Goal: Task Accomplishment & Management: Manage account settings

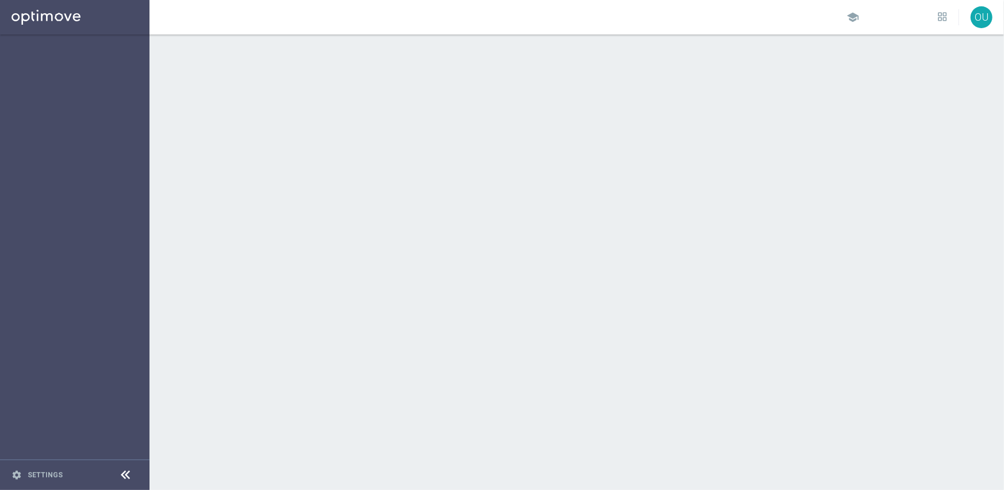
click at [121, 477] on icon at bounding box center [126, 476] width 14 height 14
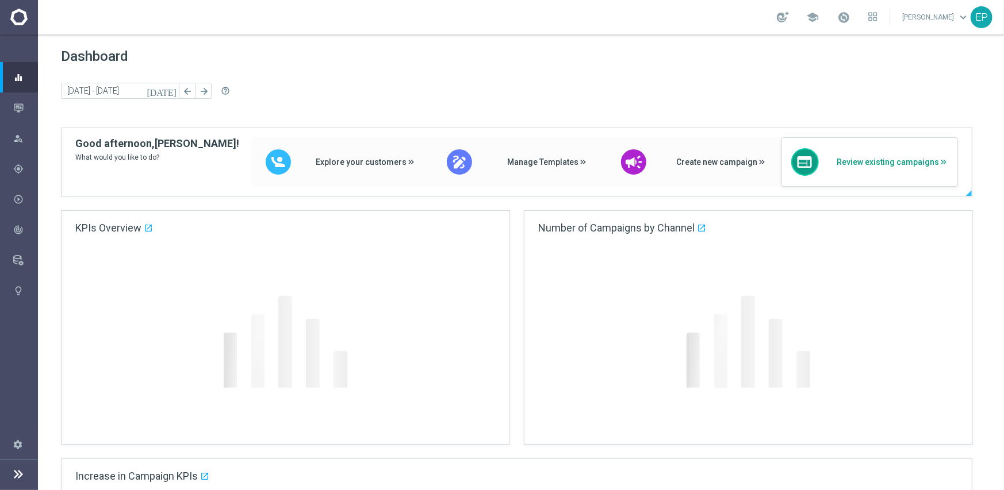
click at [908, 159] on span "Review existing campaigns" at bounding box center [892, 163] width 112 height 10
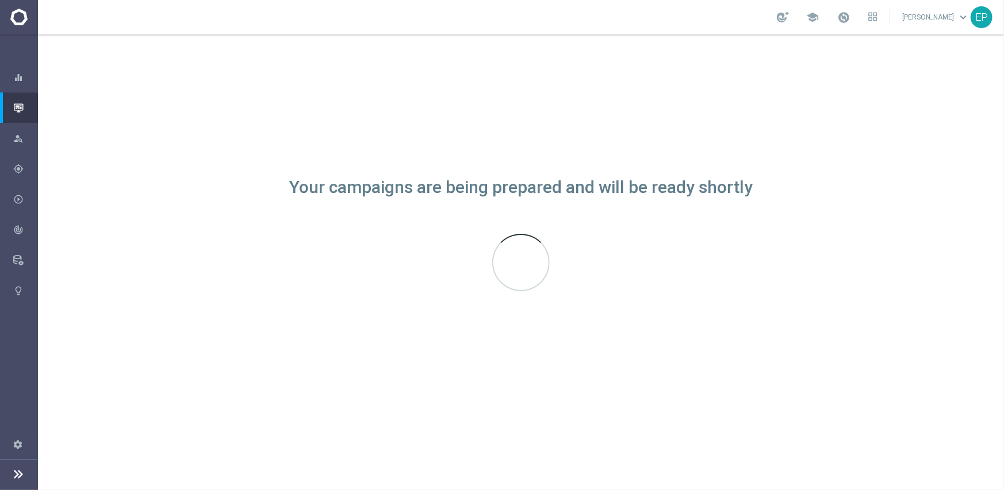
click at [730, 265] on div "Your campaigns are being prepared and will be ready shortly" at bounding box center [521, 262] width 966 height 456
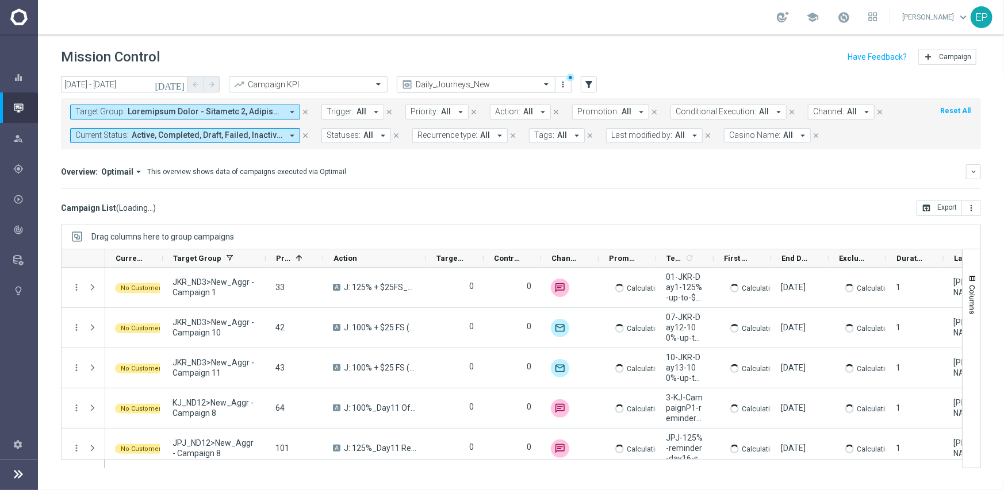
click at [460, 83] on input "text" at bounding box center [464, 85] width 123 height 10
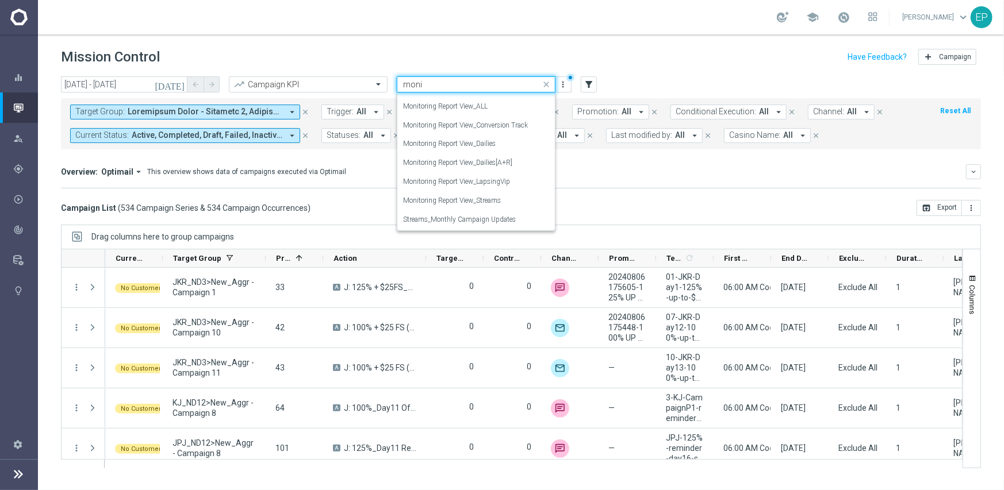
scroll to position [127, 0]
click at [467, 126] on label "Monitoring Report View_ALL" at bounding box center [445, 126] width 85 height 10
type input "monitor"
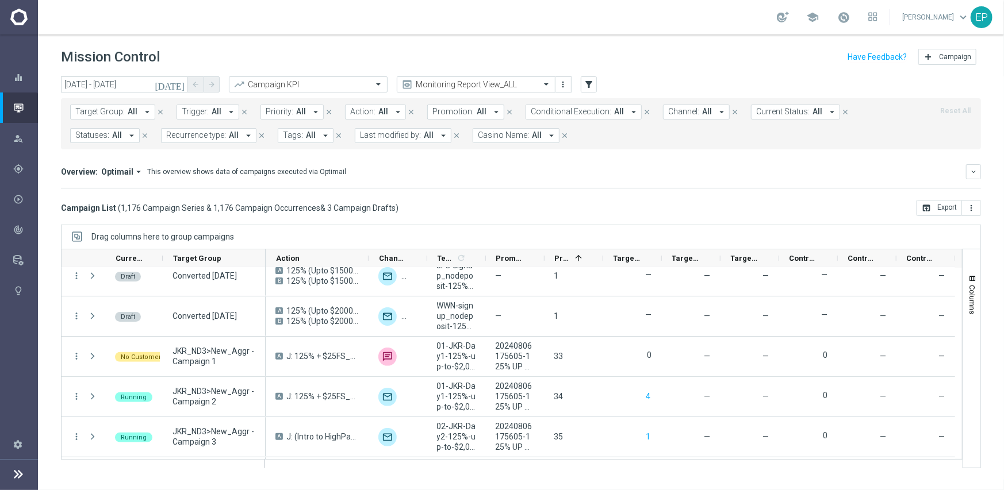
scroll to position [0, 0]
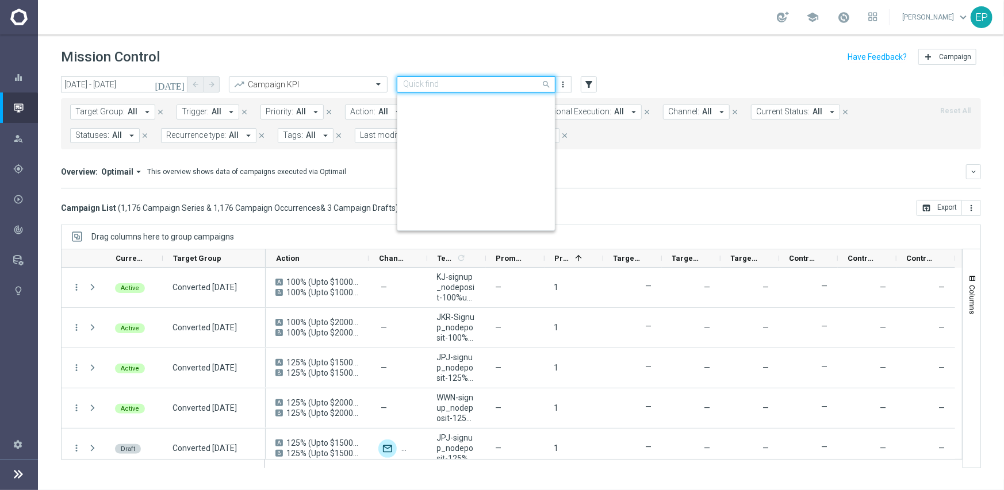
click at [466, 82] on input "text" at bounding box center [464, 85] width 123 height 10
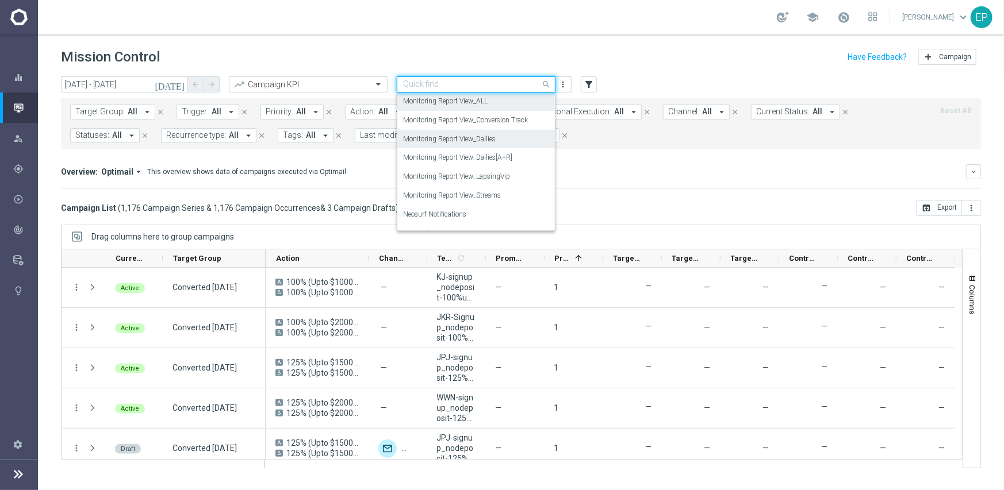
click at [482, 138] on label "Monitoring Report View_Dailies" at bounding box center [449, 140] width 93 height 10
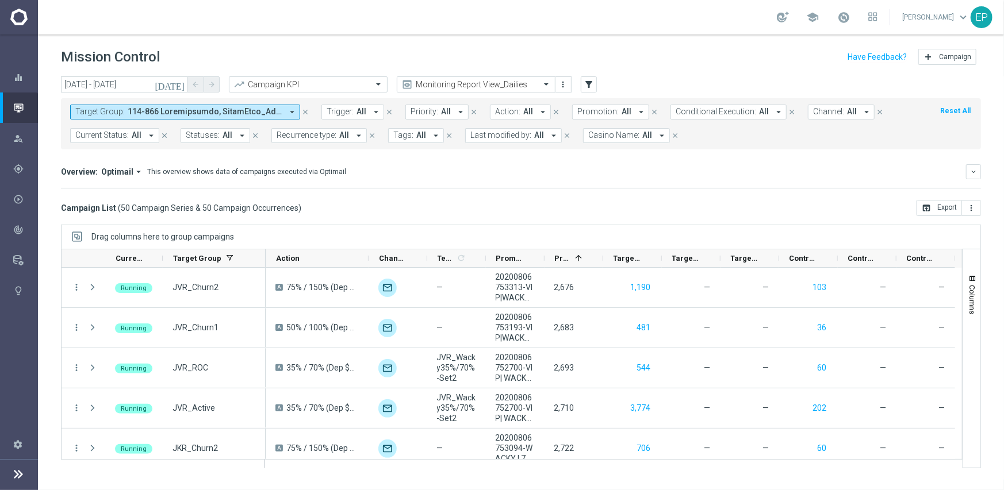
click at [308, 110] on icon "close" at bounding box center [305, 112] width 8 height 8
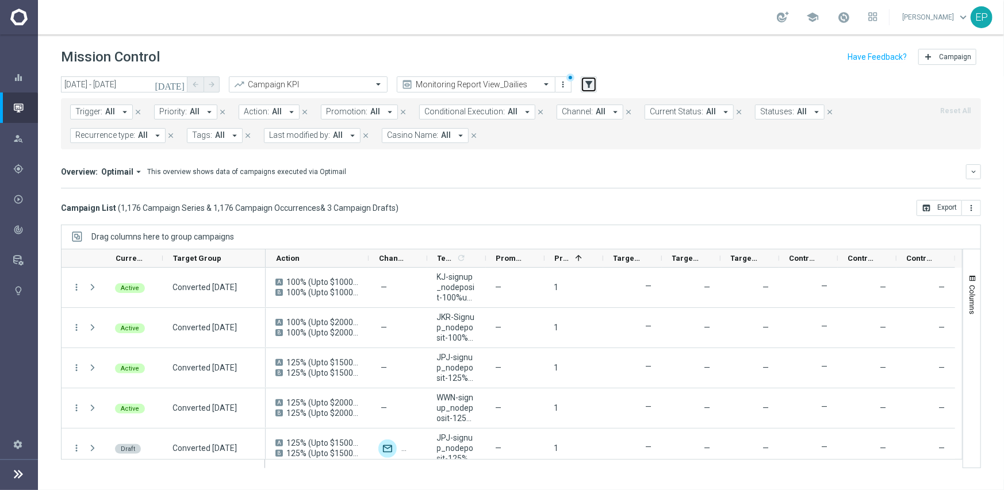
click at [593, 82] on icon "filter_alt" at bounding box center [588, 84] width 10 height 10
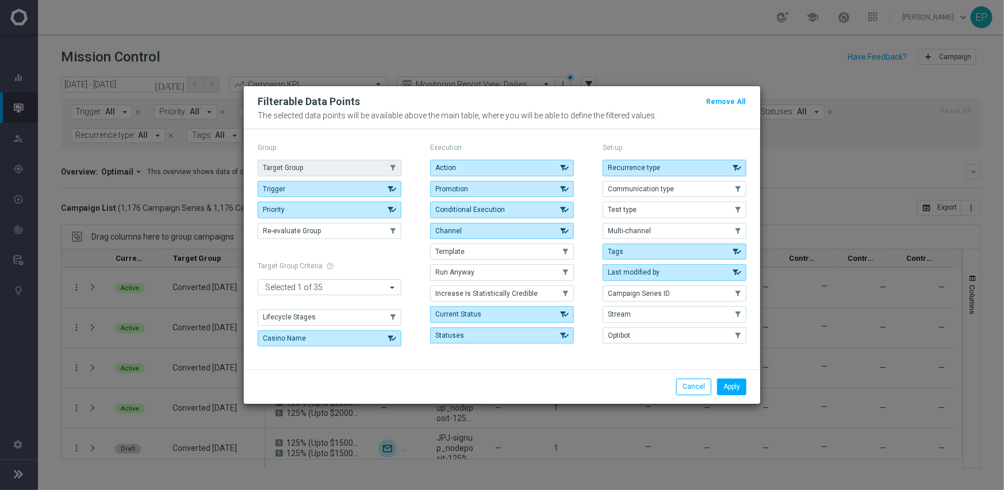
click at [336, 165] on button "Target Group" at bounding box center [330, 168] width 144 height 16
click at [726, 385] on button "Apply" at bounding box center [731, 387] width 29 height 16
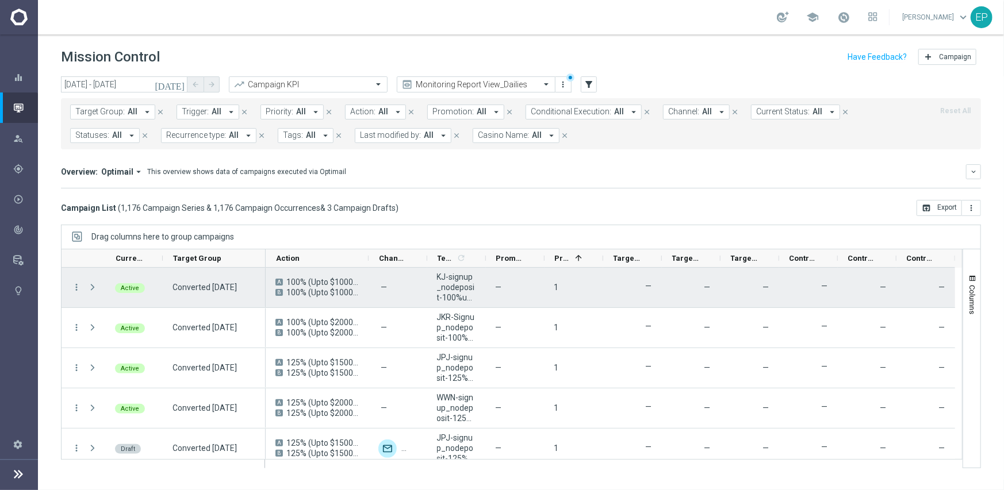
click at [112, 105] on button "Target Group: All arrow_drop_down" at bounding box center [112, 112] width 85 height 15
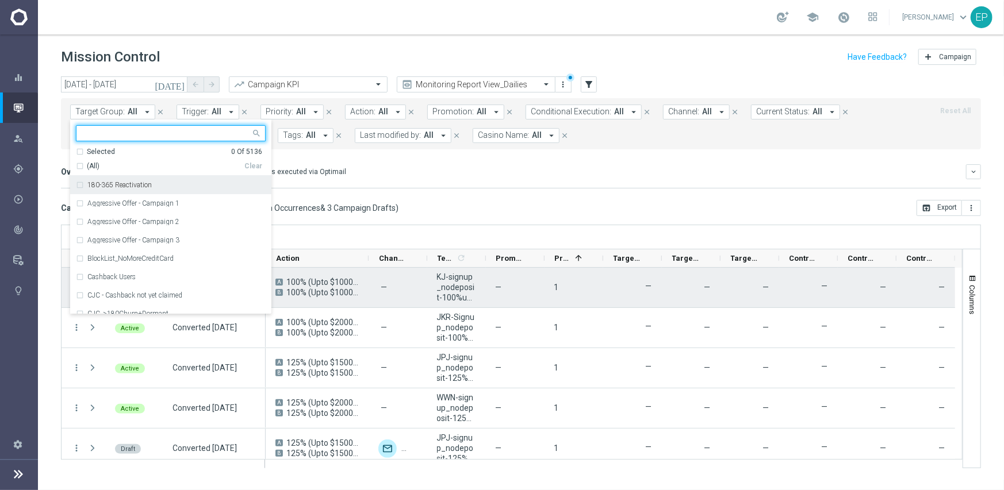
click at [81, 163] on div "(All)" at bounding box center [160, 167] width 168 height 10
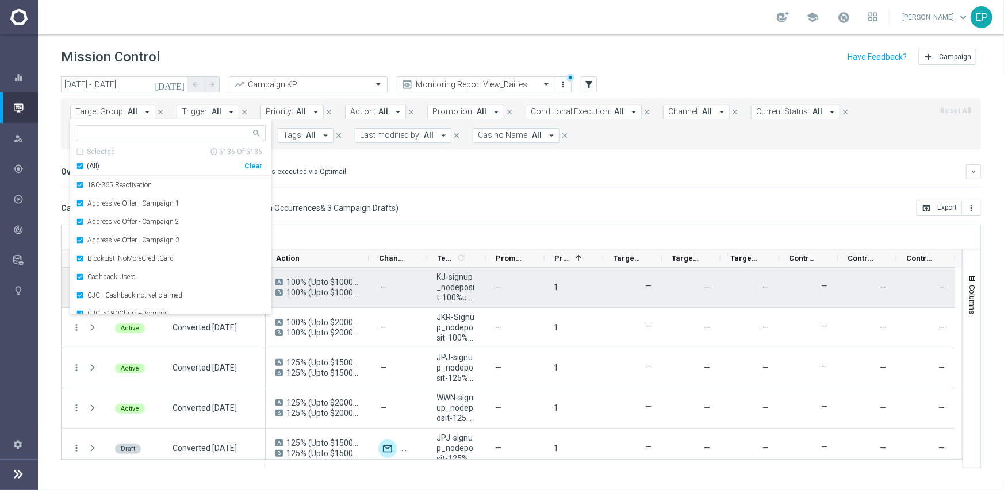
click at [469, 170] on div "Overview: Optimail arrow_drop_down This overview shows data of campaigns execut…" at bounding box center [513, 172] width 905 height 10
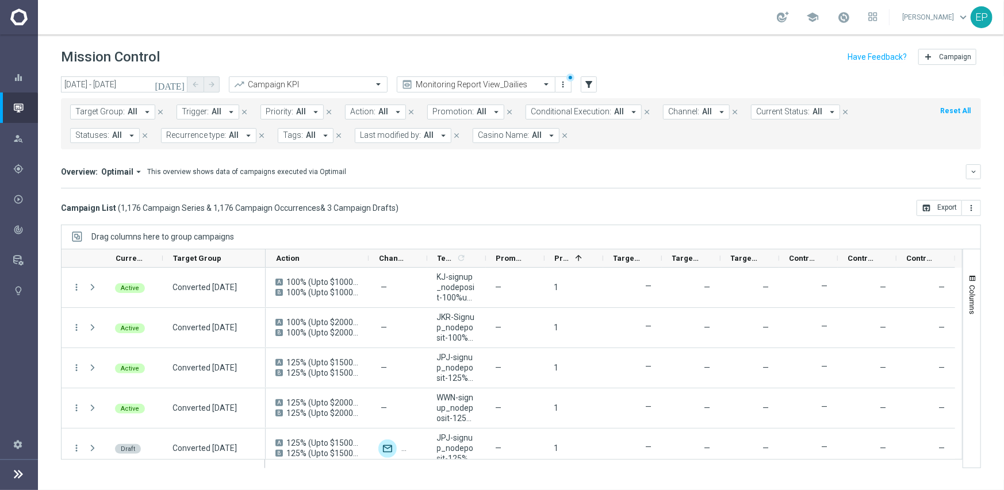
click at [567, 79] on div at bounding box center [570, 78] width 8 height 8
click at [565, 82] on icon "more_vert" at bounding box center [563, 84] width 9 height 9
click at [630, 125] on div "Save as new view" at bounding box center [624, 121] width 104 height 8
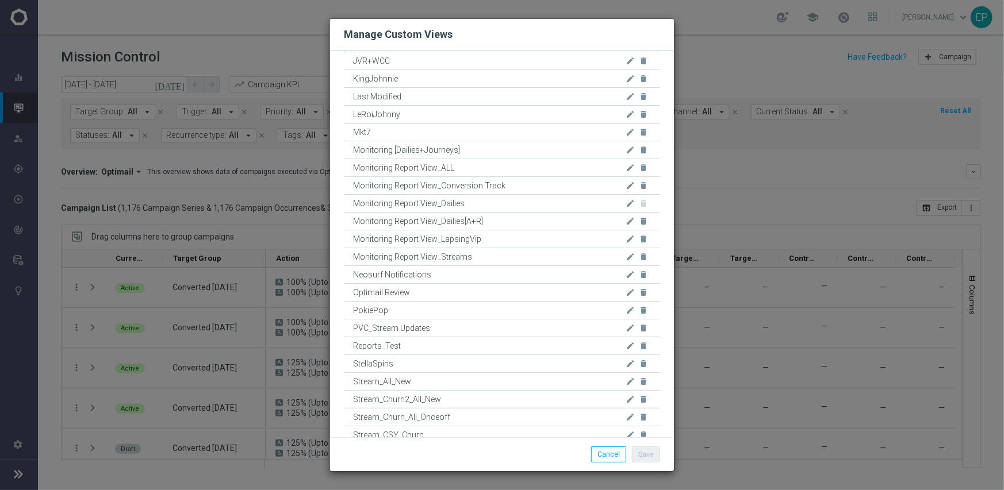
scroll to position [815, 0]
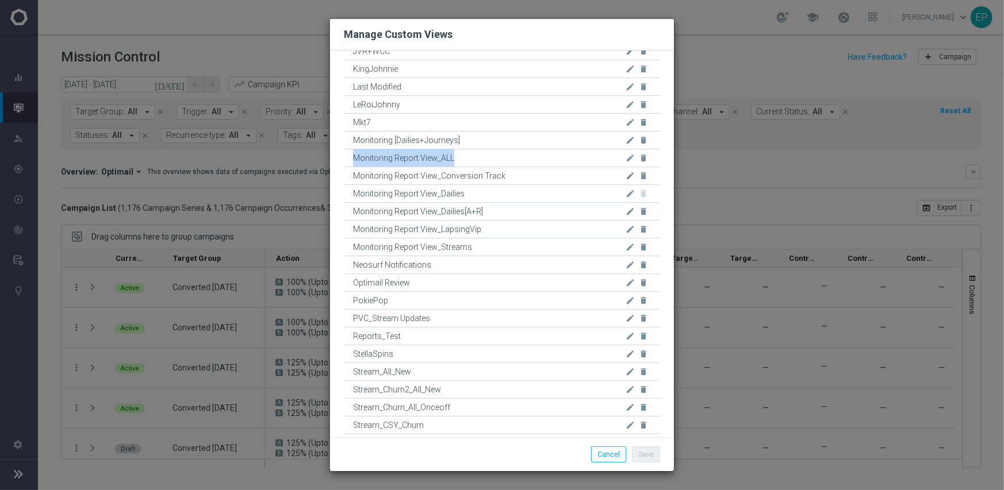
drag, startPoint x: 473, startPoint y: 157, endPoint x: 351, endPoint y: 158, distance: 121.9
click at [351, 158] on div "Monitoring Report View_ALL edit delete" at bounding box center [502, 158] width 316 height 18
copy span "Monitoring Report View_ALL"
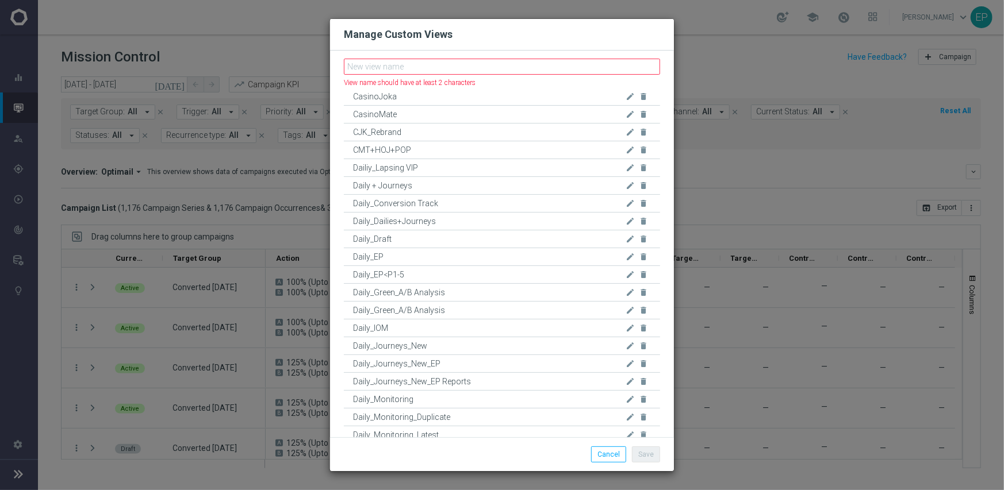
scroll to position [0, 0]
click at [413, 72] on input "text" at bounding box center [502, 70] width 316 height 16
paste input "Monitoring Report View_ALL"
type input "Monitoring Report View_ALL"
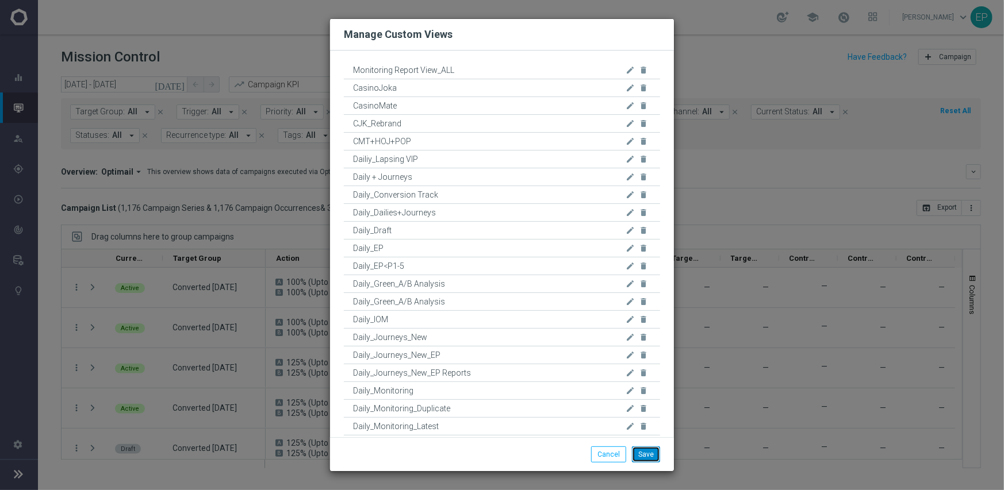
click at [650, 454] on button "Save" at bounding box center [646, 455] width 28 height 16
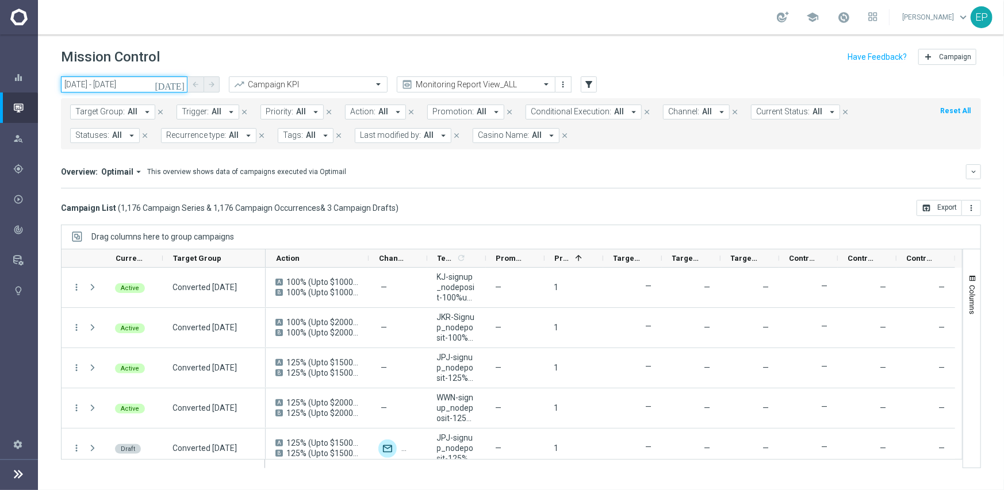
click at [118, 87] on input "20 Aug 2025 - 20 Aug 2025" at bounding box center [124, 84] width 126 height 16
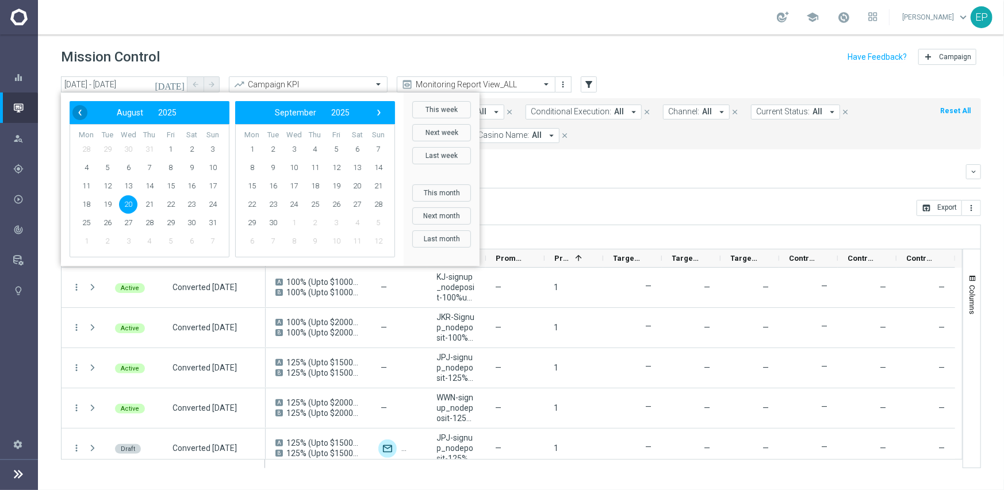
click at [81, 108] on span "‹" at bounding box center [79, 112] width 15 height 15
click at [108, 145] on span "1" at bounding box center [107, 149] width 18 height 18
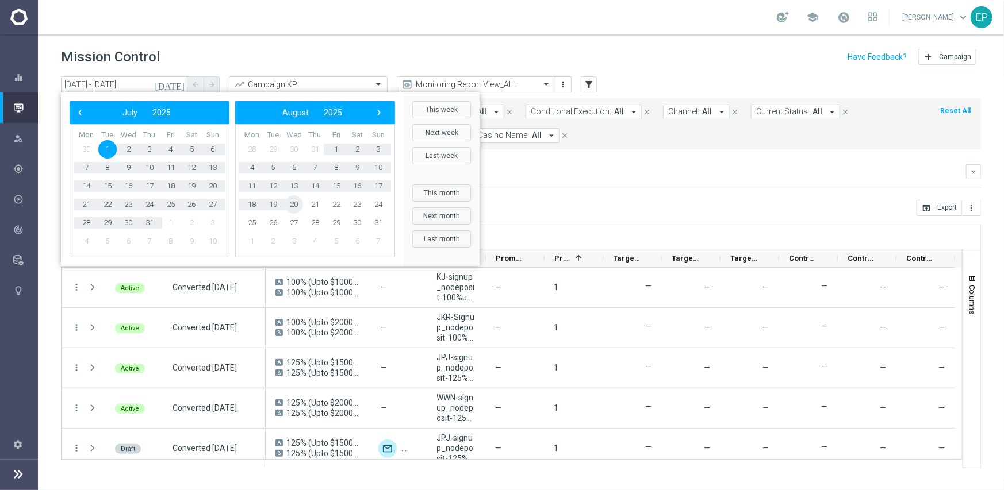
click at [293, 205] on span "20" at bounding box center [294, 204] width 18 height 18
type input "01 Jul 2025 - 20 Aug 2025"
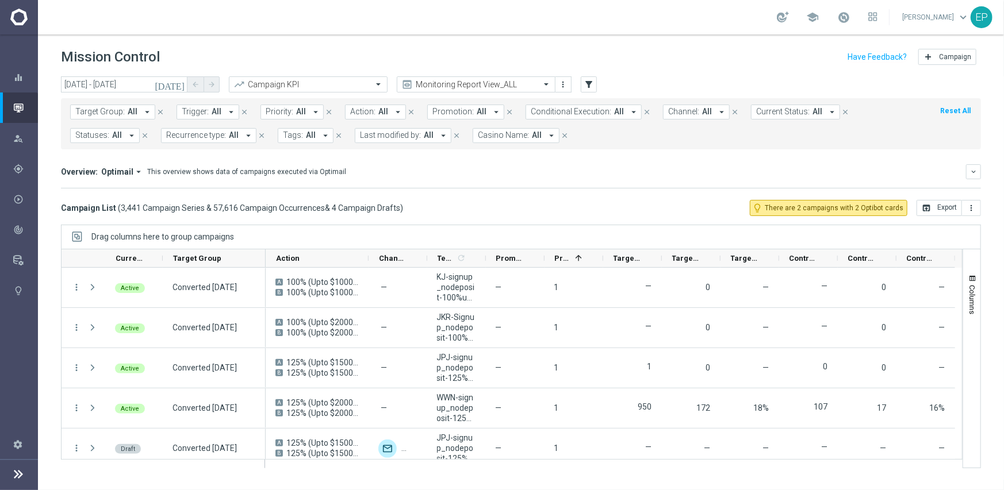
click at [604, 216] on div "today 01 Jul 2025 - 20 Aug 2025 arrow_back arrow_forward Campaign KPI trending_…" at bounding box center [521, 278] width 966 height 404
click at [970, 204] on icon "more_vert" at bounding box center [970, 208] width 9 height 9
click at [936, 229] on span "Export with occurrences" at bounding box center [933, 228] width 77 height 8
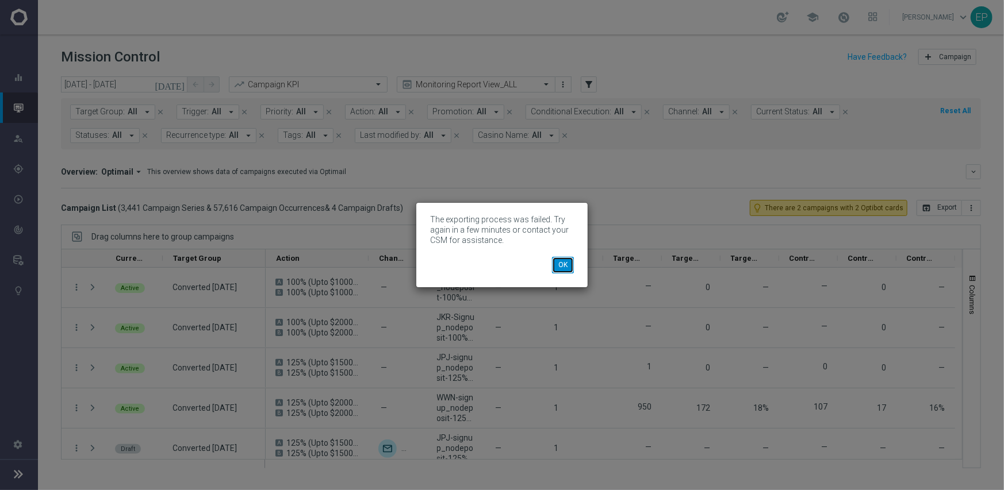
click at [555, 260] on button "OK" at bounding box center [563, 265] width 22 height 16
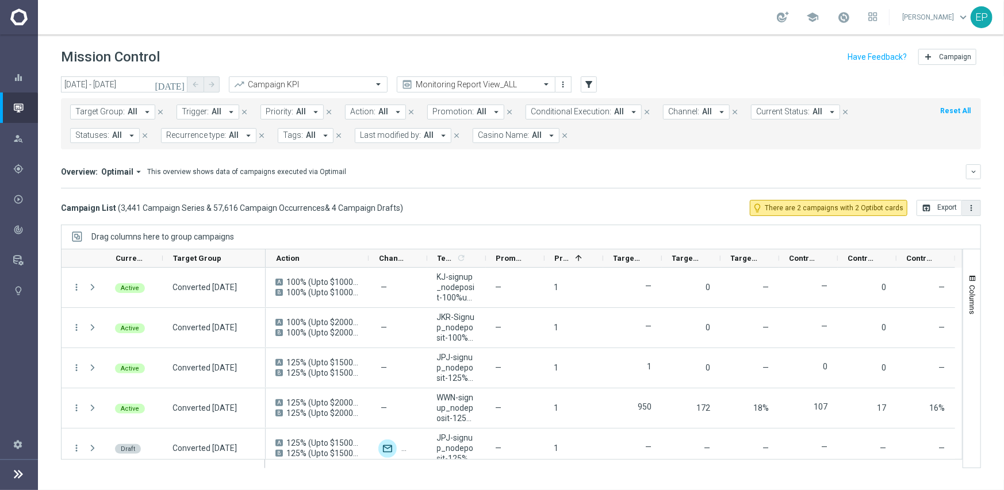
click at [969, 207] on icon "more_vert" at bounding box center [970, 208] width 9 height 9
click at [931, 228] on span "Export with occurrences" at bounding box center [933, 228] width 77 height 8
click at [148, 112] on icon "arrow_drop_down" at bounding box center [147, 112] width 10 height 10
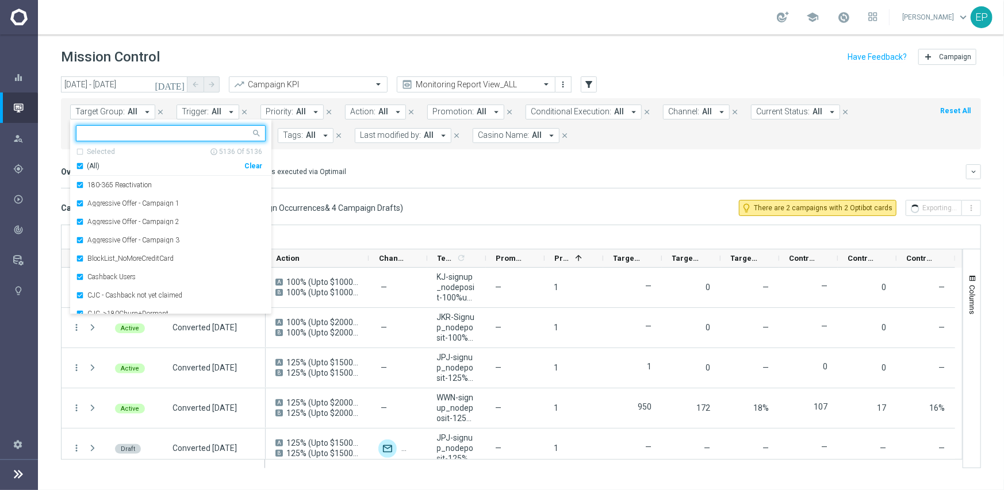
click at [145, 133] on input "text" at bounding box center [166, 134] width 168 height 10
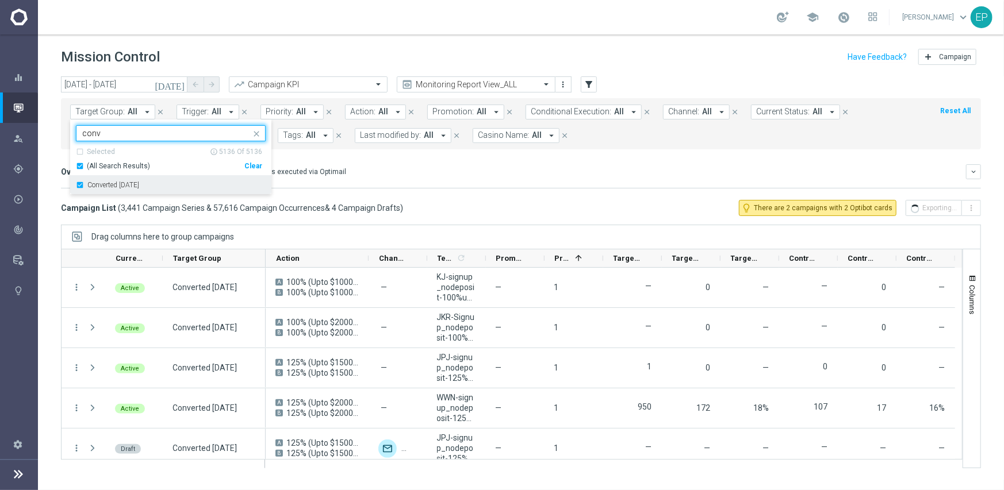
click at [115, 189] on div "Converted Today" at bounding box center [171, 185] width 190 height 18
type input "conv"
click at [398, 172] on div "Overview: Optimail arrow_drop_down This overview shows data of campaigns execut…" at bounding box center [513, 172] width 905 height 10
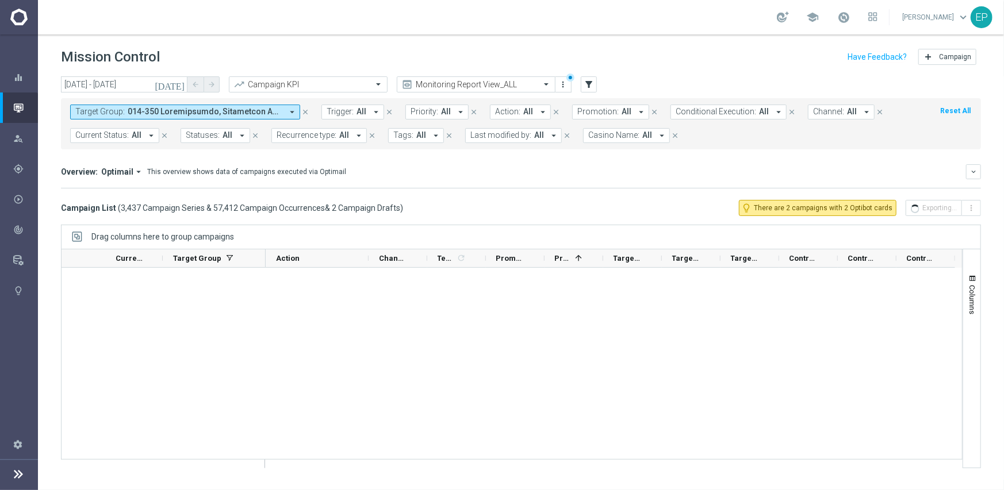
scroll to position [138198, 0]
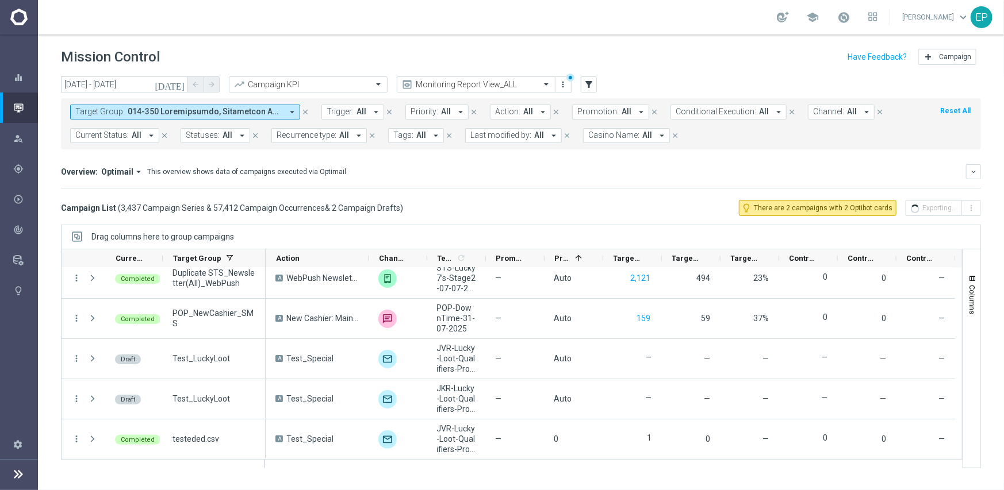
click at [152, 111] on span at bounding box center [205, 112] width 155 height 10
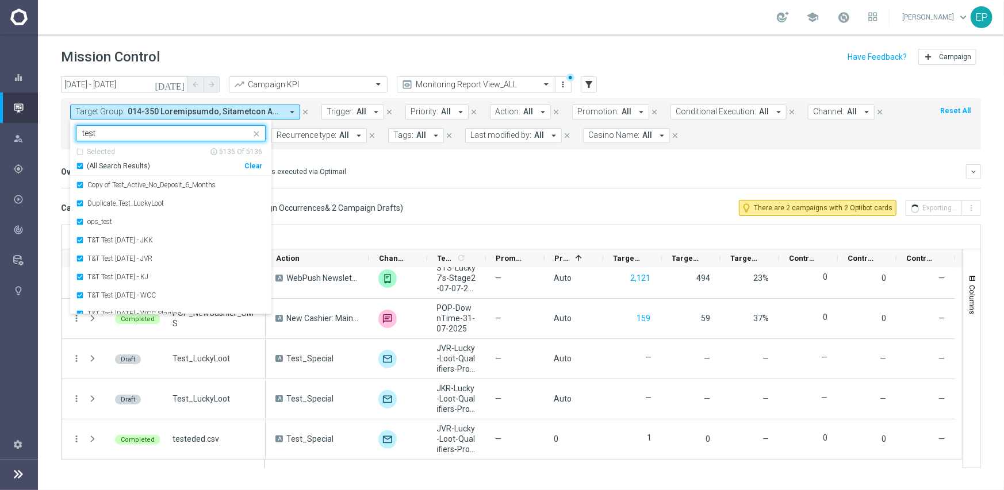
click at [113, 163] on span "(All Search Results)" at bounding box center [118, 167] width 63 height 10
type input "test"
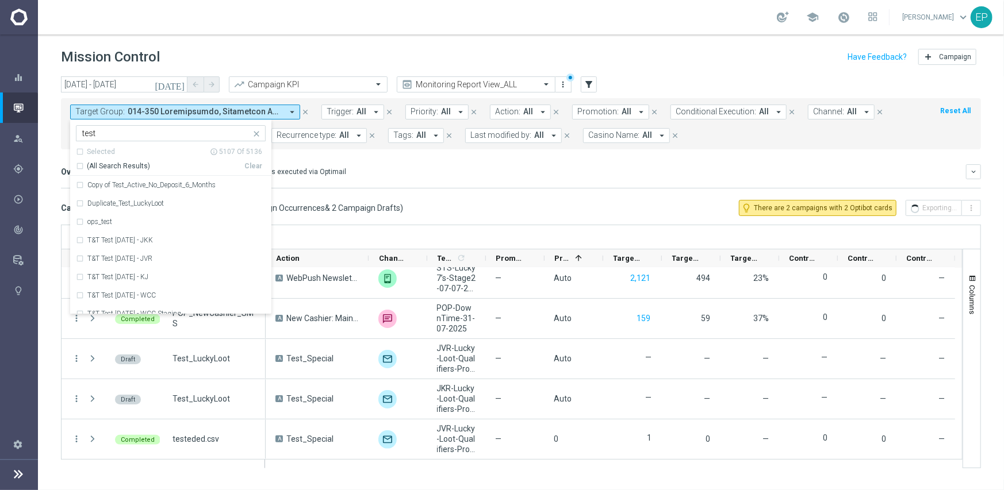
click at [493, 189] on mini-dashboard "Overview: Optimail arrow_drop_down This overview shows data of campaigns execut…" at bounding box center [521, 174] width 920 height 51
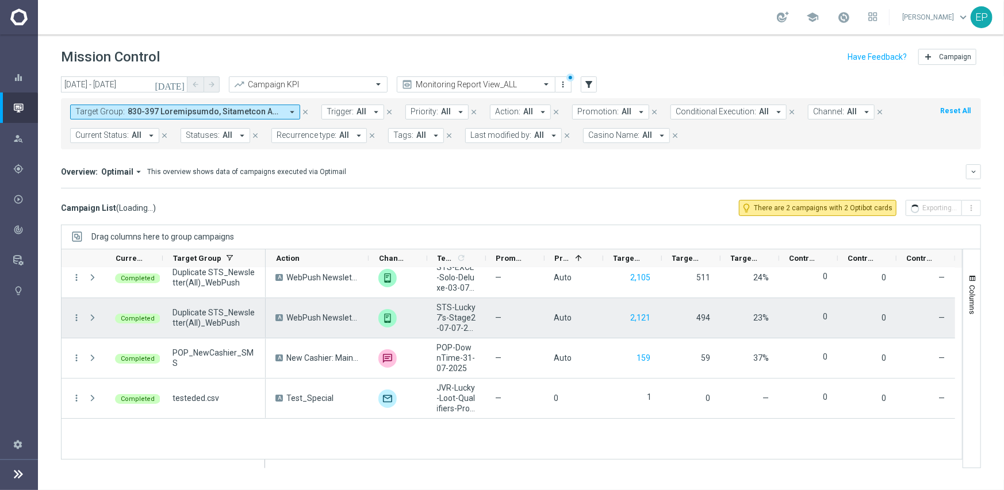
scroll to position [138117, 0]
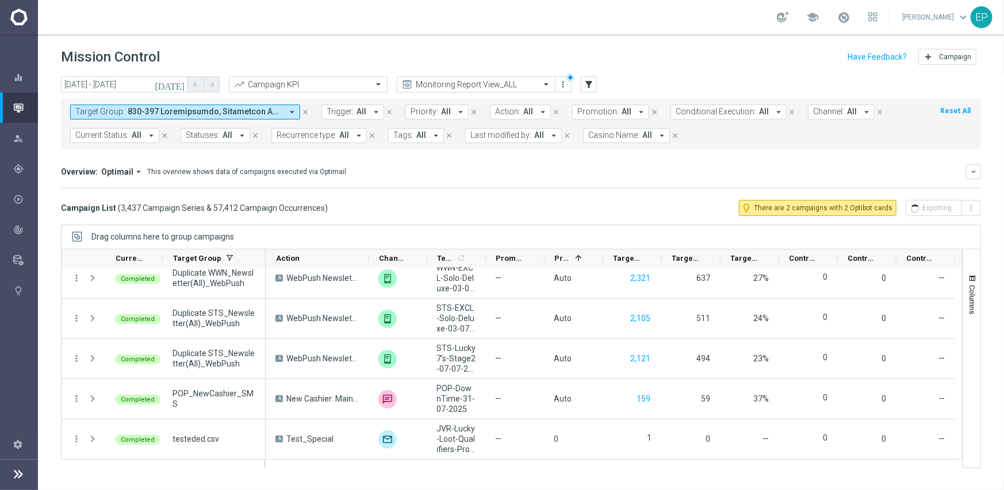
click at [158, 109] on span at bounding box center [205, 112] width 155 height 10
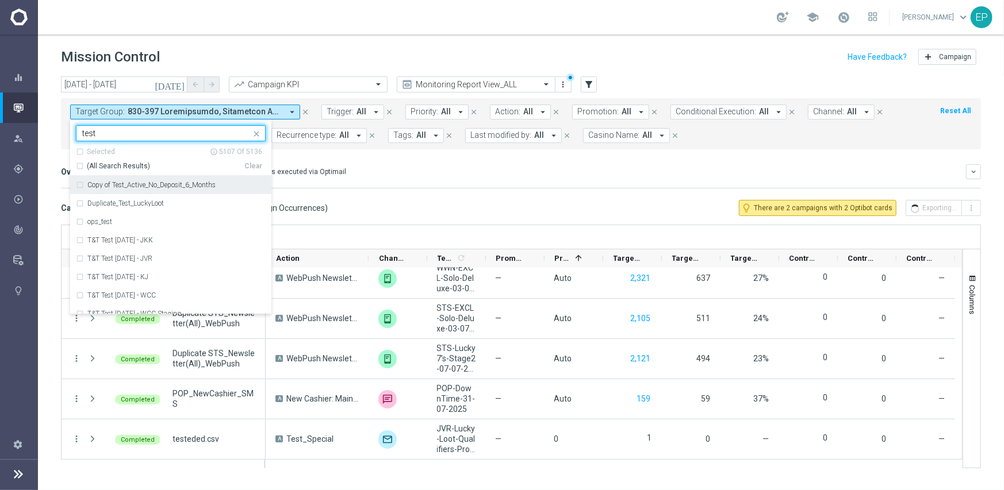
click at [89, 159] on div "(All Search Results) Clear" at bounding box center [169, 164] width 186 height 14
click at [78, 165] on div "(All Search Results)" at bounding box center [160, 167] width 168 height 10
type input "test"
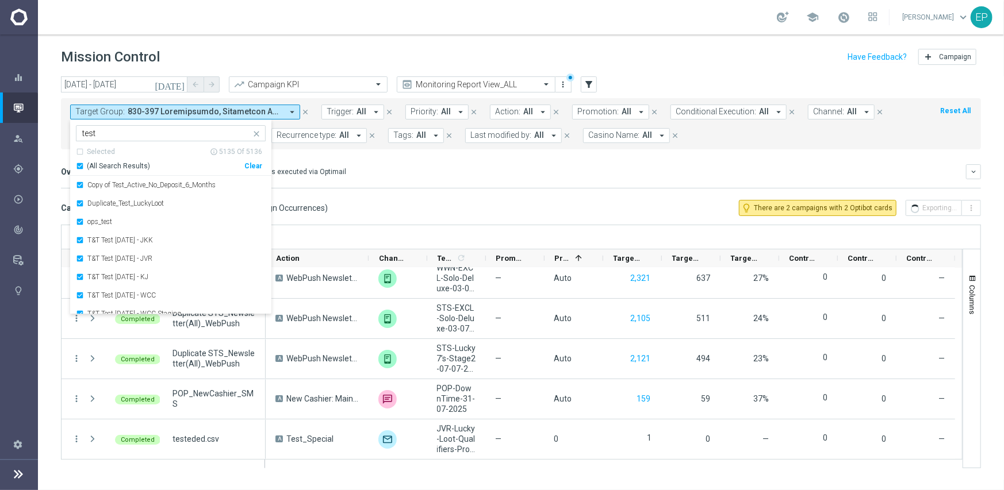
click at [531, 216] on div "today 01 Jul 2025 - 20 Aug 2025 arrow_back arrow_forward Campaign KPI trending_…" at bounding box center [521, 278] width 966 height 404
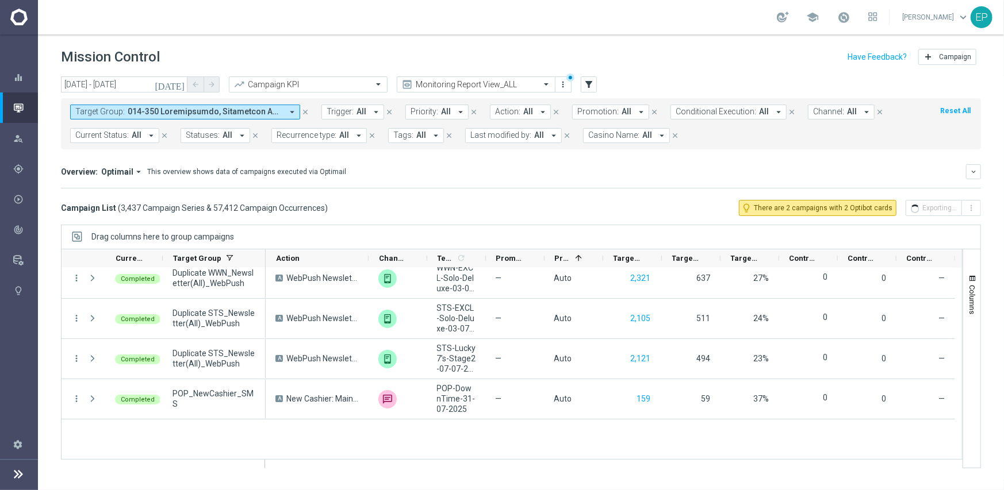
click at [375, 180] on div "Overview: Optimail arrow_drop_down This overview shows data of campaigns execut…" at bounding box center [521, 176] width 920 height 24
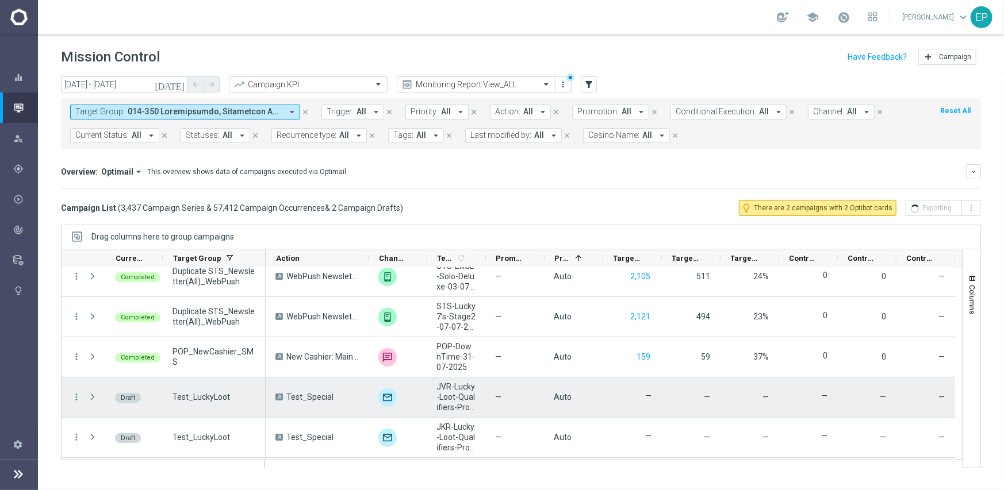
scroll to position [138198, 0]
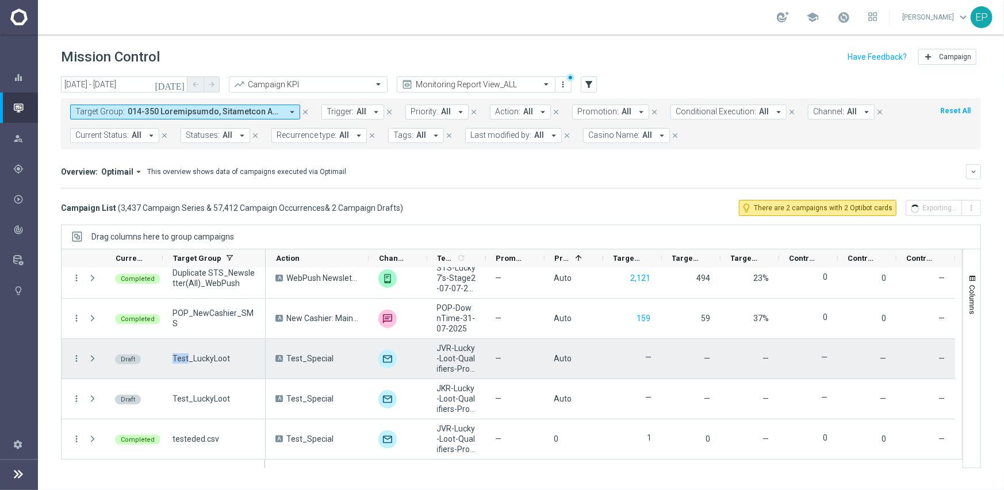
drag, startPoint x: 170, startPoint y: 359, endPoint x: 188, endPoint y: 362, distance: 18.1
click at [188, 362] on div "Test_LuckyLoot" at bounding box center [214, 359] width 103 height 40
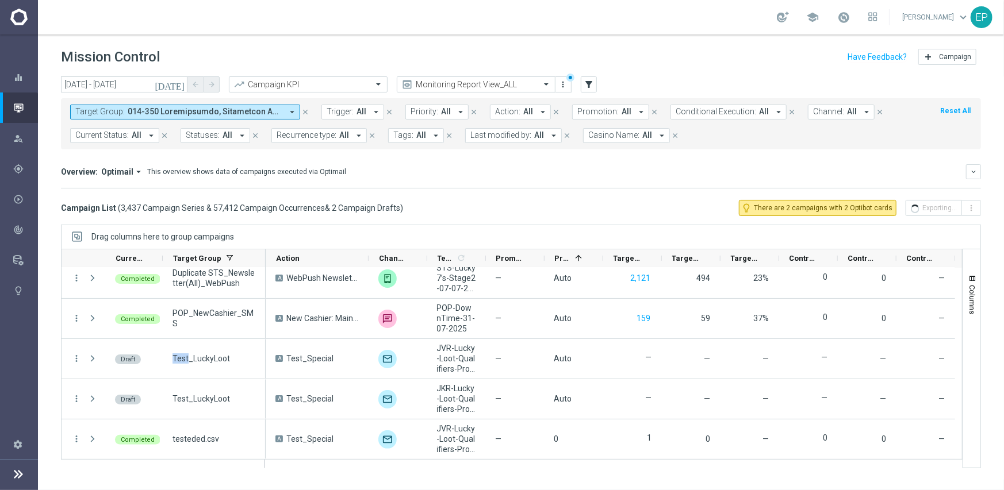
click at [145, 105] on button "Target Group: arrow_drop_down" at bounding box center [185, 112] width 230 height 15
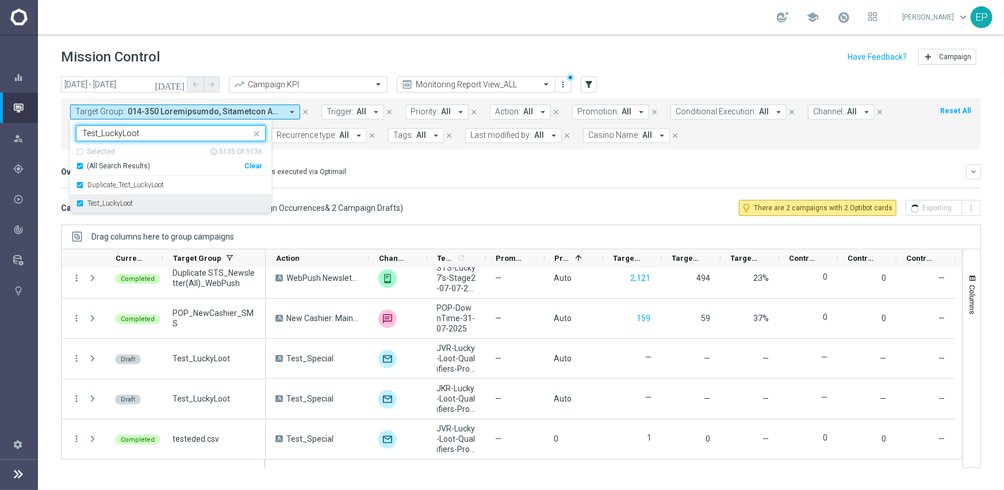
click at [120, 205] on label "Test_LuckyLoot" at bounding box center [109, 203] width 45 height 7
type input "Test_LuckyLoot"
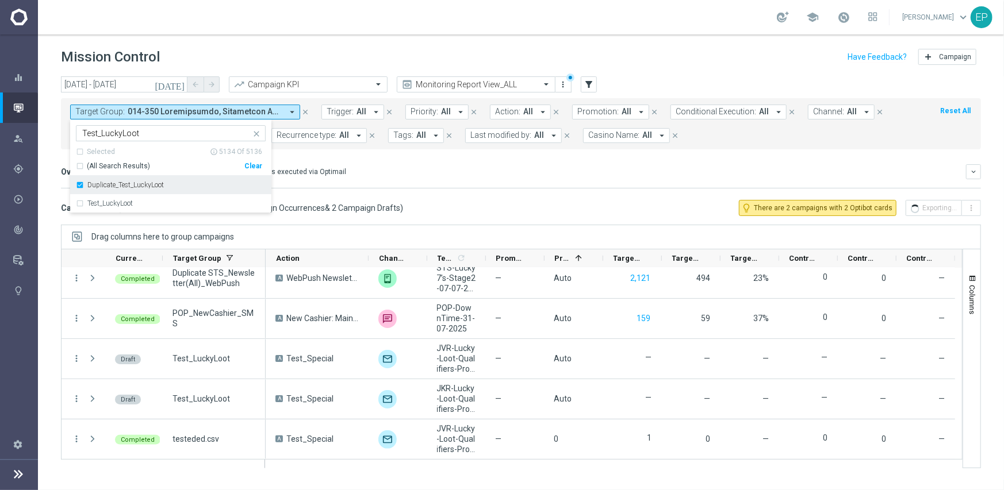
click at [137, 187] on label "Duplicate_Test_LuckyLoot" at bounding box center [125, 185] width 76 height 7
click at [419, 171] on div "Overview: Optimail arrow_drop_down This overview shows data of campaigns execut…" at bounding box center [513, 172] width 905 height 10
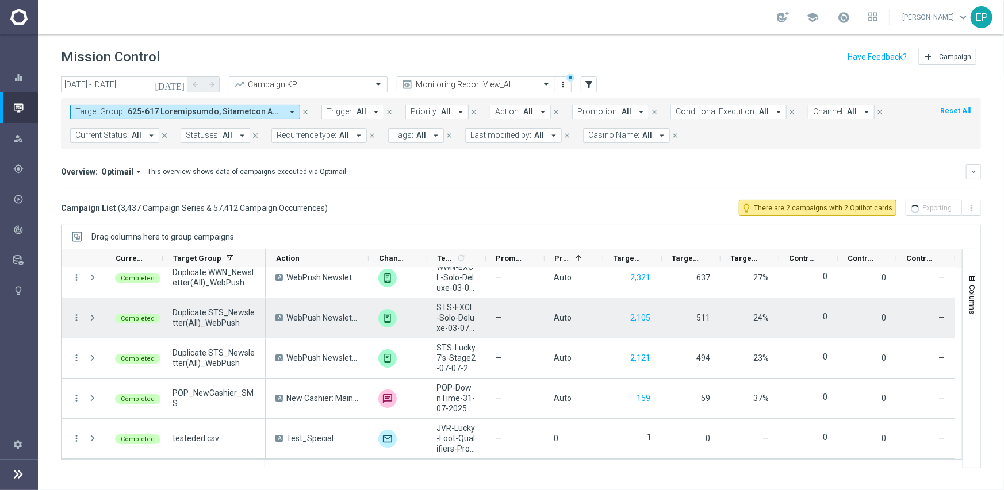
scroll to position [138117, 0]
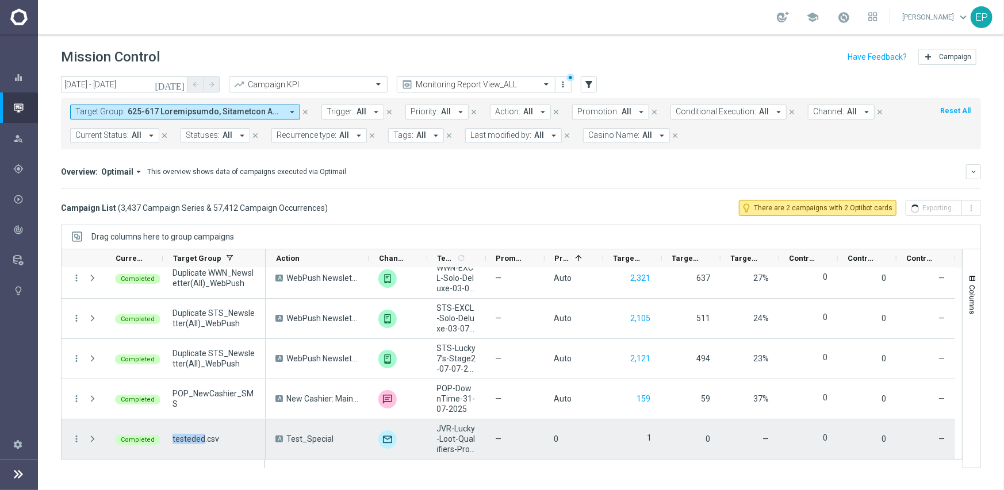
drag, startPoint x: 172, startPoint y: 438, endPoint x: 203, endPoint y: 443, distance: 30.8
click at [203, 443] on span "testeded.csv" at bounding box center [195, 439] width 47 height 10
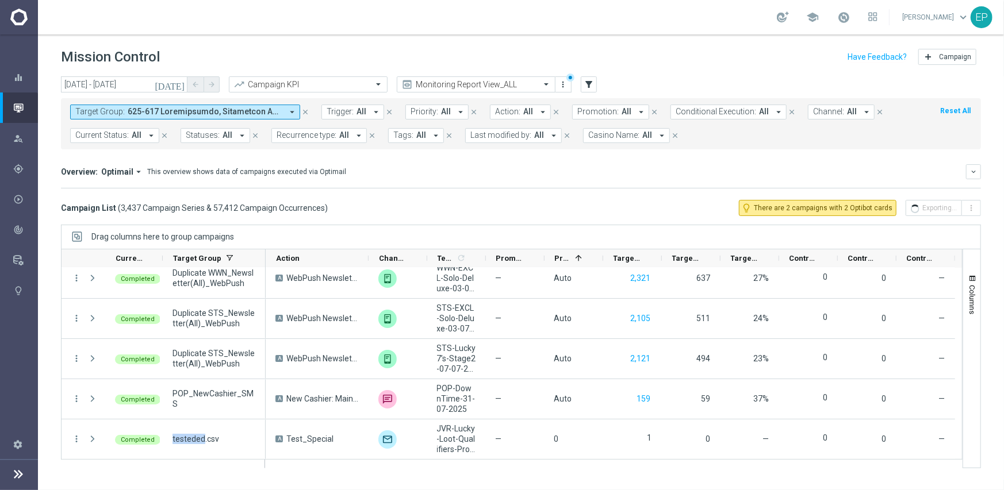
click at [135, 113] on span at bounding box center [205, 112] width 155 height 10
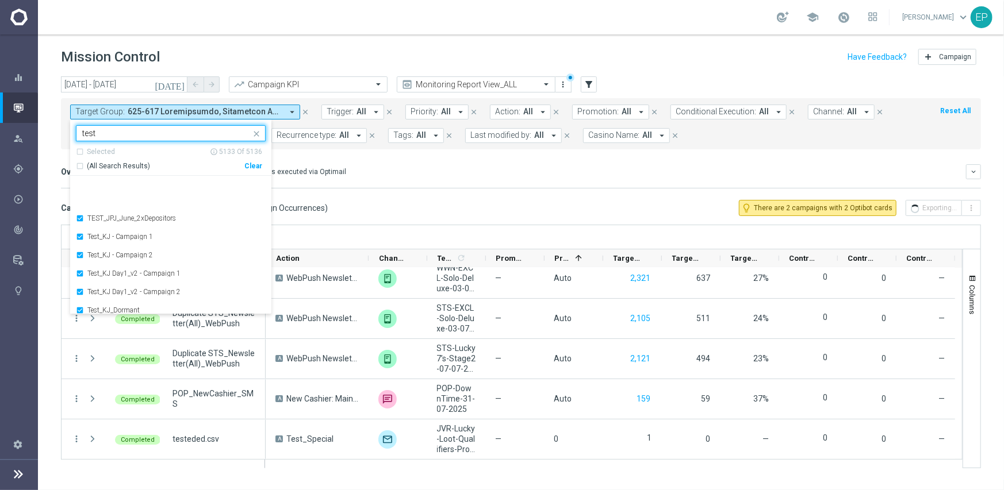
scroll to position [377, 0]
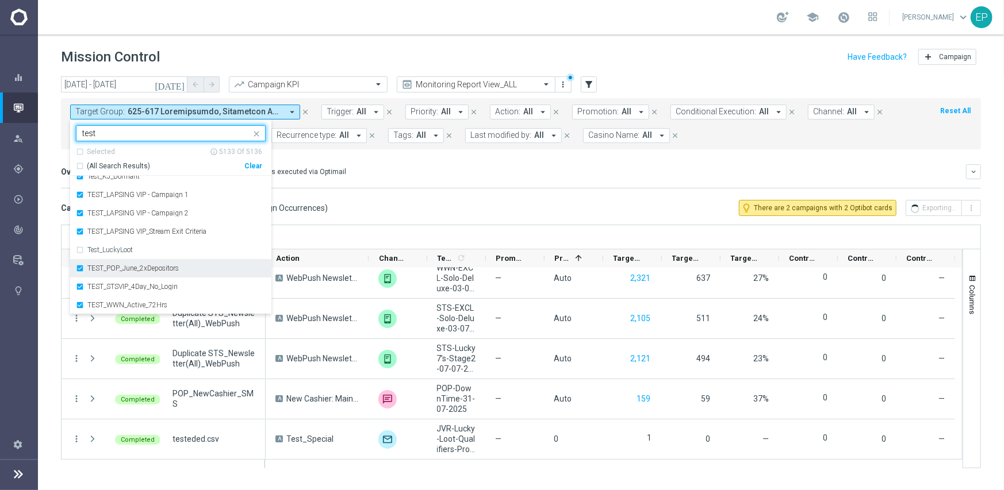
click at [97, 268] on label "TEST_POP_June_2xDepositors" at bounding box center [132, 268] width 91 height 7
type input "test"
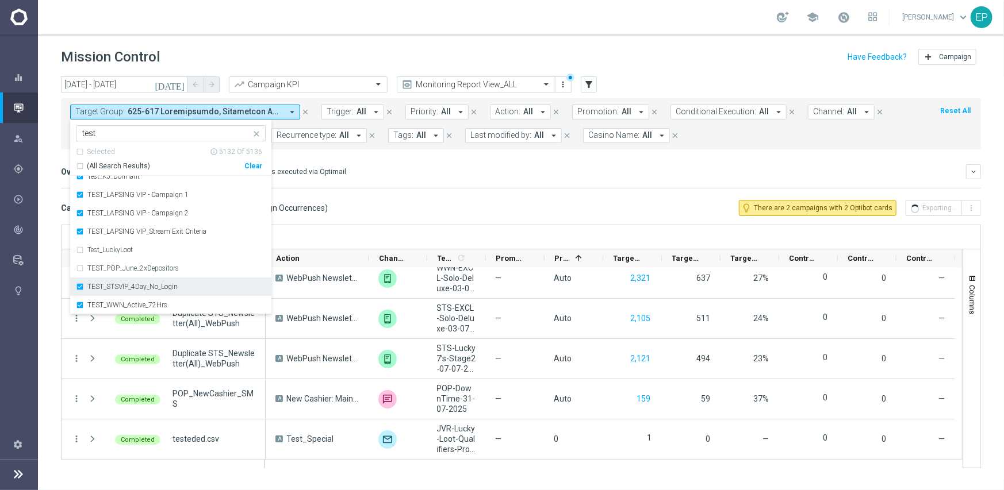
click at [92, 283] on label "TEST_STSVIP_4Day_No_Login" at bounding box center [132, 286] width 90 height 7
click at [93, 302] on label "TEST_WWN_Active_72Hrs" at bounding box center [127, 305] width 80 height 7
click at [105, 231] on label "TEST_LAPSING VIP_Stream Exit Criteria" at bounding box center [146, 231] width 119 height 7
click at [106, 215] on label "TEST_LAPSING VIP - Campaign 2" at bounding box center [137, 213] width 101 height 7
click at [106, 195] on label "TEST_LAPSING VIP - Campaign 1" at bounding box center [137, 194] width 101 height 7
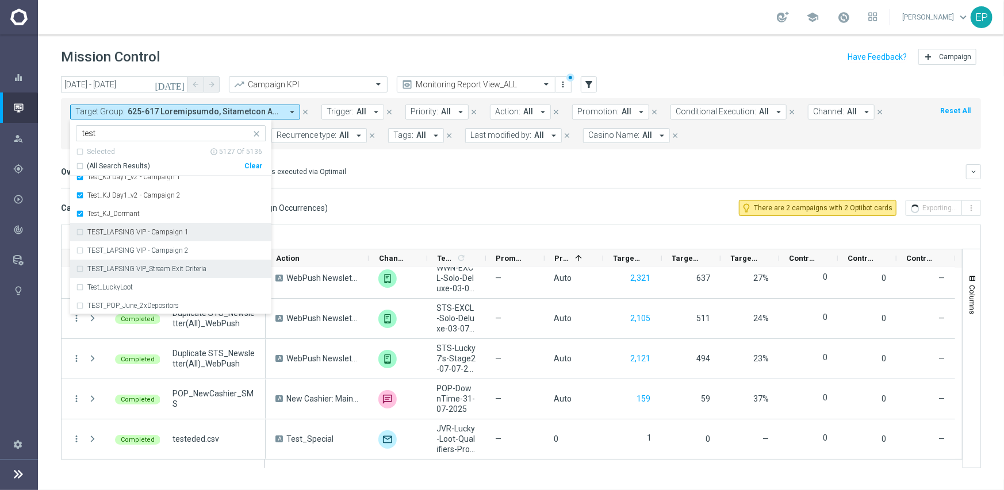
scroll to position [319, 0]
click at [121, 234] on label "Test_KJ_Dormant" at bounding box center [113, 234] width 52 height 7
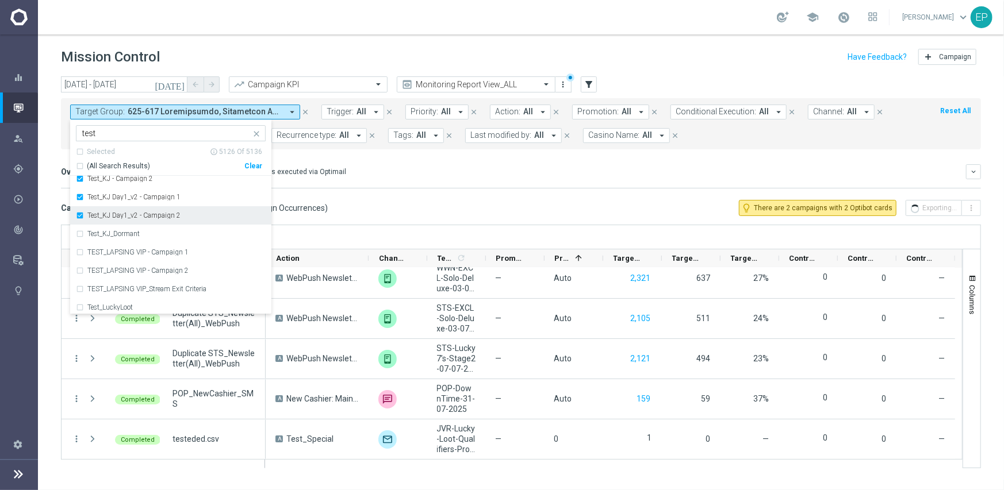
click at [121, 220] on div "Test_KJ Day1_v2 - Campaign 2" at bounding box center [171, 215] width 190 height 18
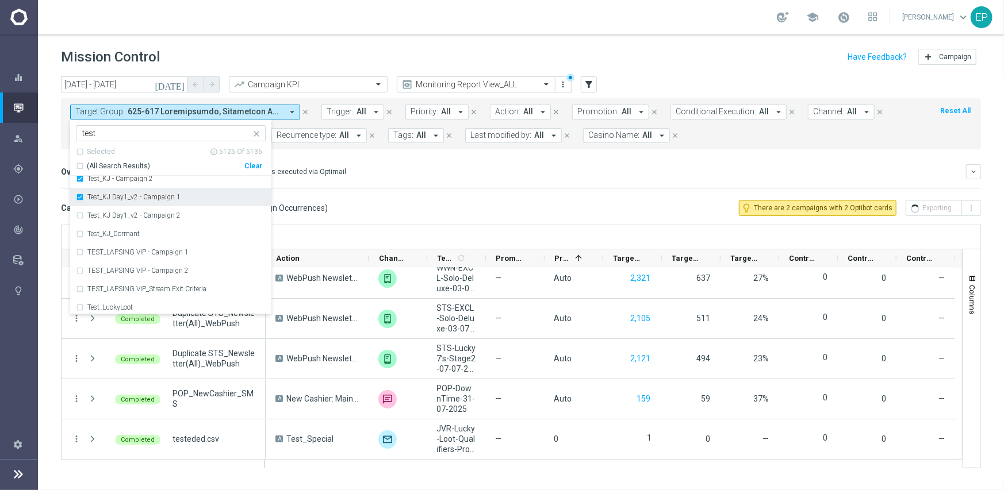
click at [124, 197] on label "Test_KJ Day1_v2 - Campaign 1" at bounding box center [133, 197] width 93 height 7
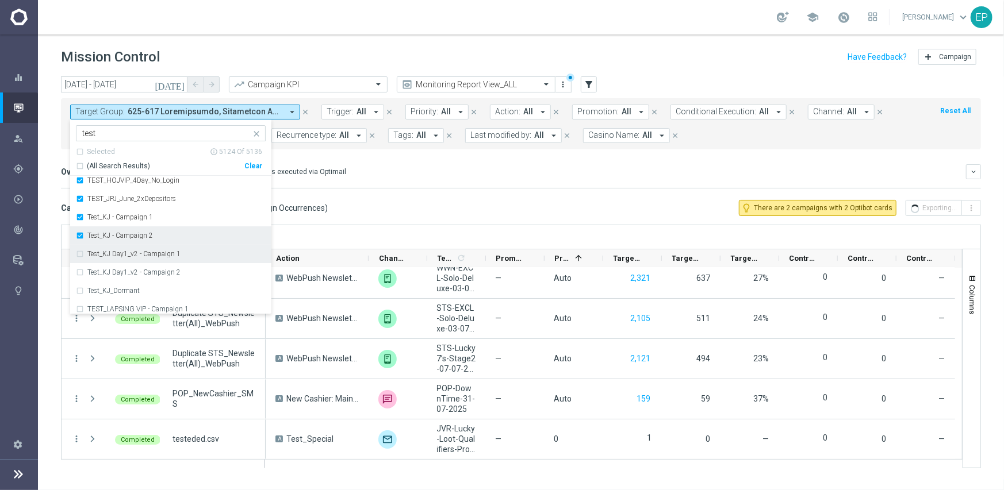
scroll to position [262, 0]
click at [114, 231] on div "Test_KJ - Campaign 2" at bounding box center [171, 236] width 190 height 18
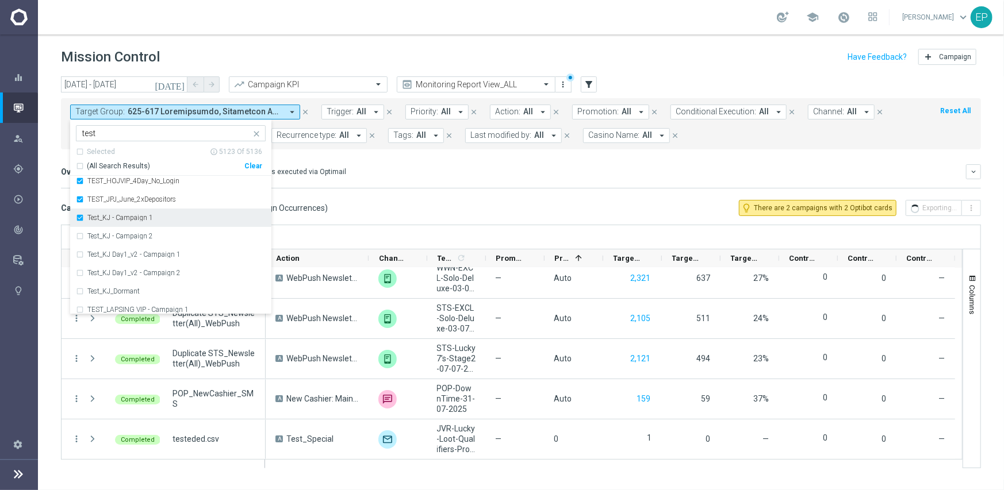
click at [116, 214] on label "Test_KJ - Campaign 1" at bounding box center [120, 217] width 66 height 7
click at [0, 0] on div "Clear" at bounding box center [0, 0] width 0 height 0
click at [383, 215] on div "Campaign List ( 3,437 Campaign Series & 57,412 Campaign Occurrences ) lightbulb…" at bounding box center [521, 208] width 920 height 16
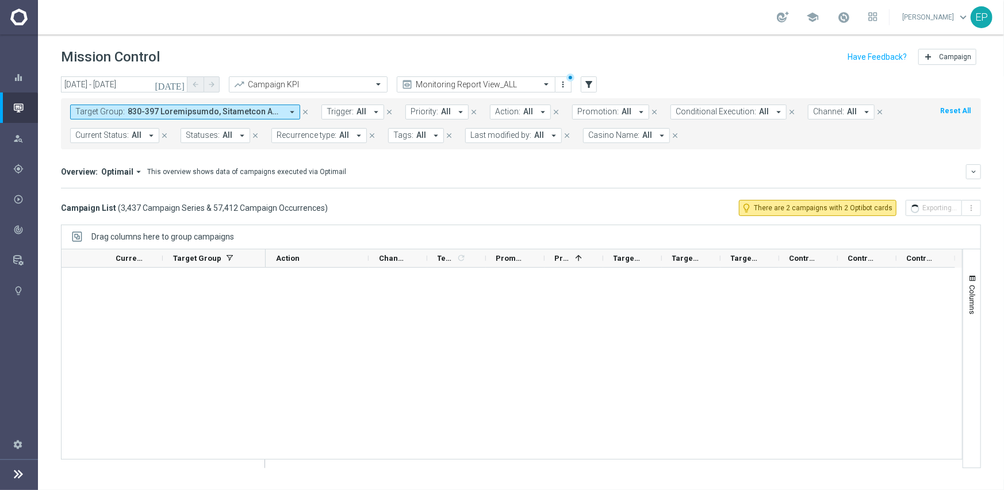
scroll to position [0, 0]
